Goal: Task Accomplishment & Management: Use online tool/utility

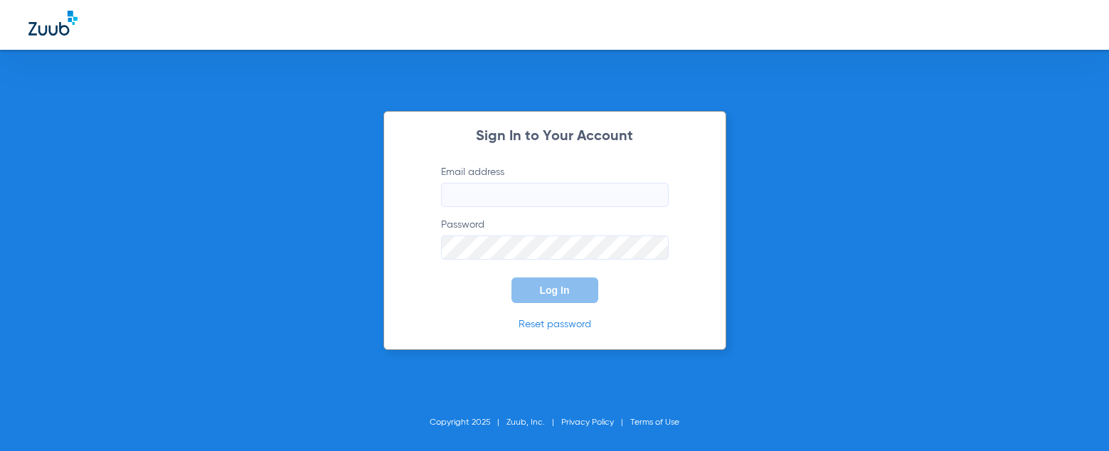
type input "[PERSON_NAME][EMAIL_ADDRESS][DOMAIN_NAME]"
click at [573, 309] on div "Sign In to Your Account Email address [PERSON_NAME][EMAIL_ADDRESS][DOMAIN_NAME]…" at bounding box center [554, 230] width 343 height 239
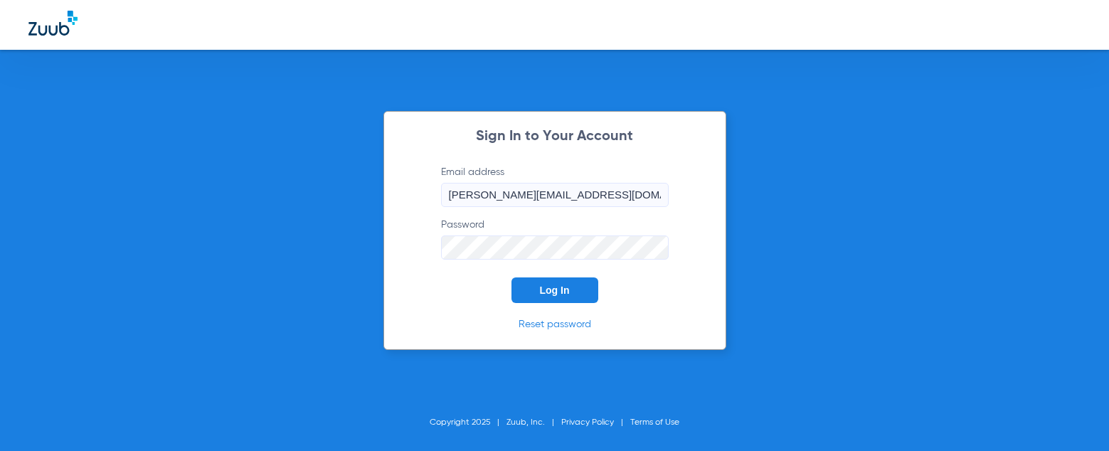
click at [579, 292] on button "Log In" at bounding box center [554, 290] width 87 height 26
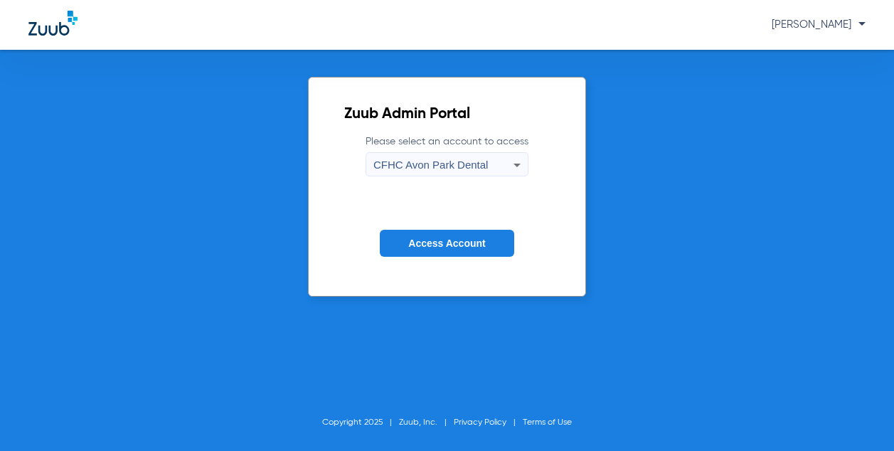
click at [464, 169] on span "CFHC Avon Park Dental" at bounding box center [430, 165] width 115 height 12
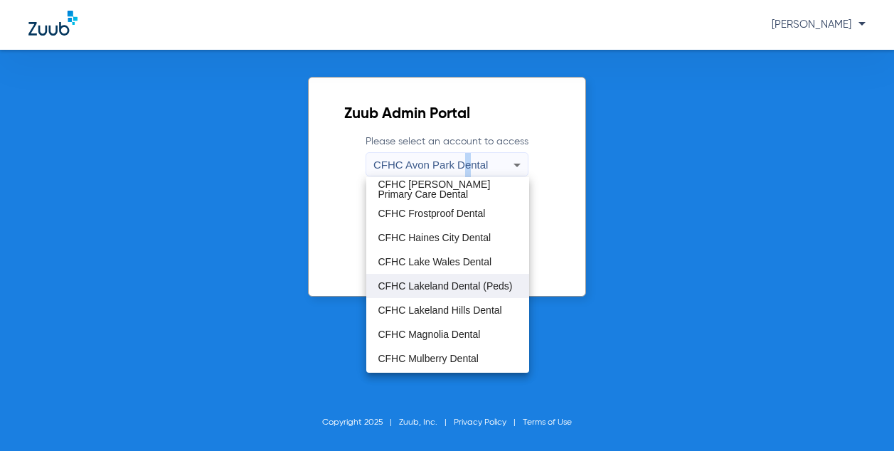
scroll to position [95, 0]
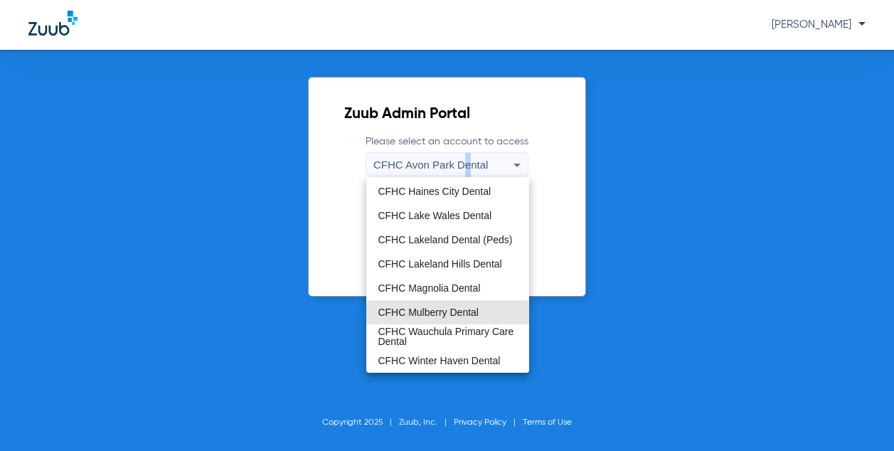
click at [452, 319] on mat-option "CFHC Mulberry Dental" at bounding box center [447, 312] width 162 height 24
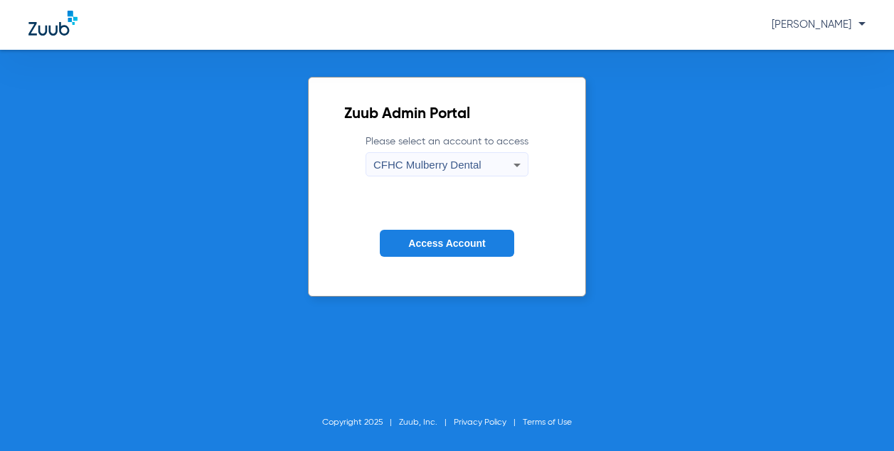
click at [470, 247] on span "Access Account" at bounding box center [446, 243] width 77 height 11
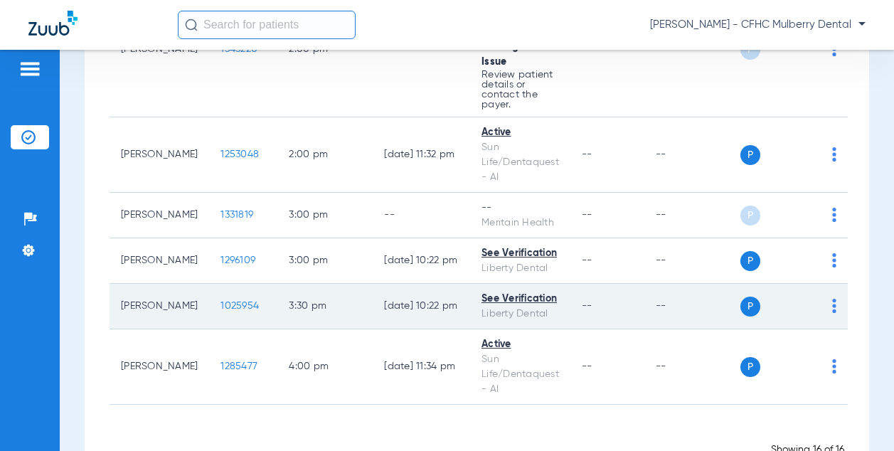
scroll to position [1124, 0]
